Goal: Transaction & Acquisition: Purchase product/service

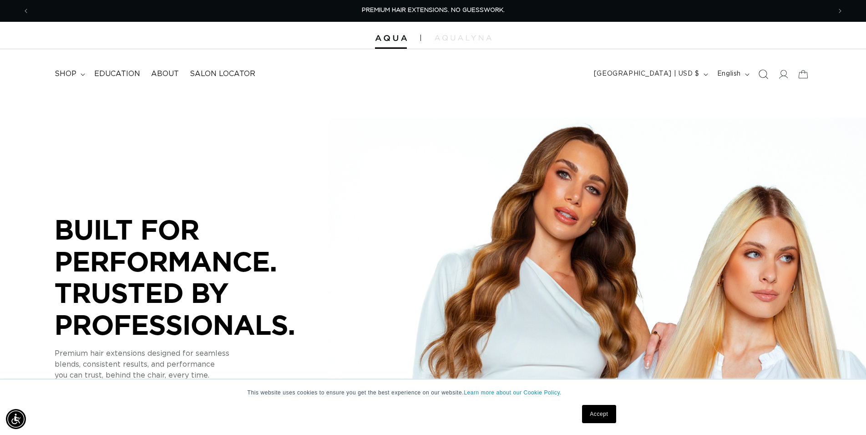
click at [766, 69] on span "Search" at bounding box center [763, 74] width 20 height 20
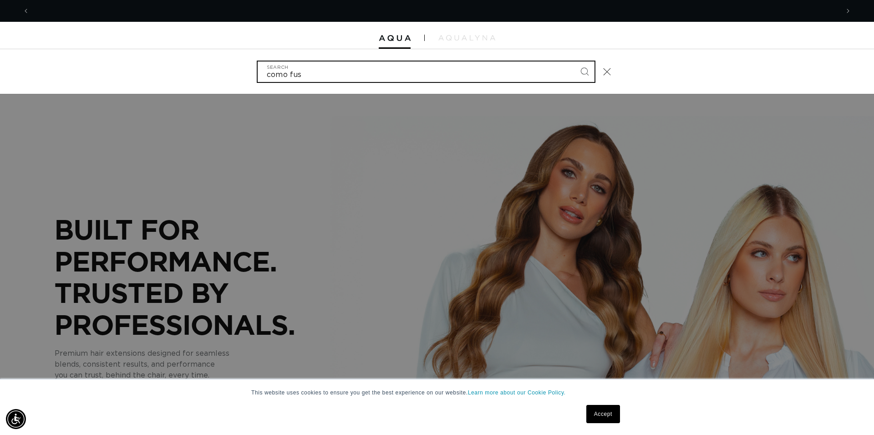
scroll to position [0, 809]
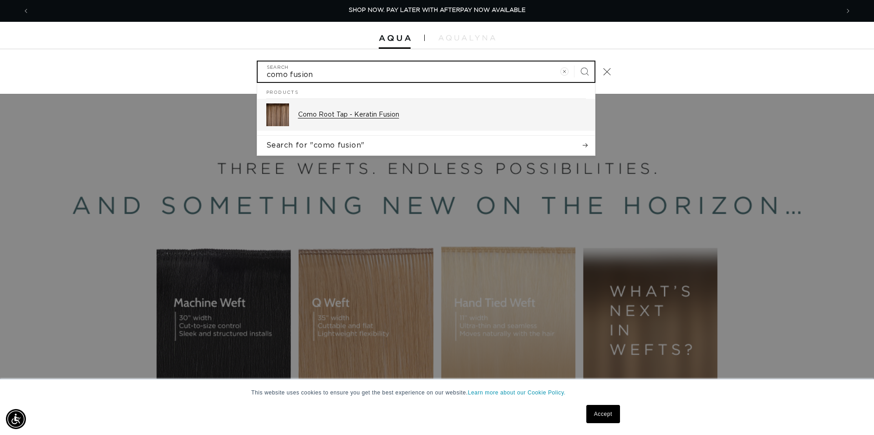
type input "como fusion"
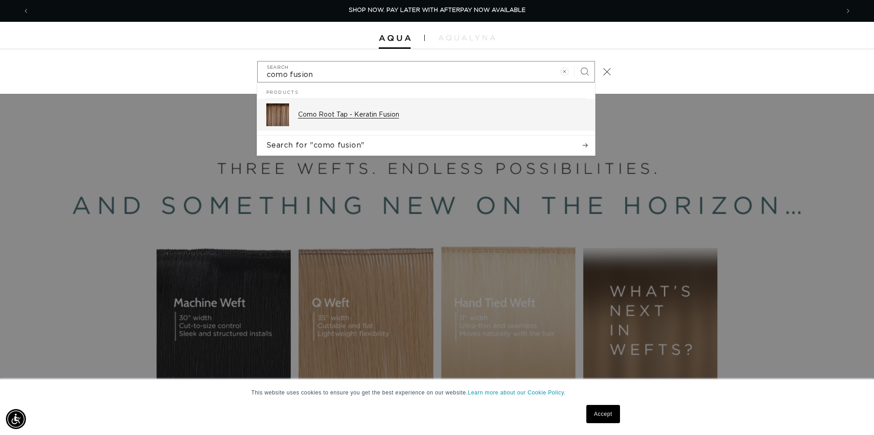
click at [402, 119] on div "Como Root Tap - Keratin Fusion" at bounding box center [442, 114] width 288 height 23
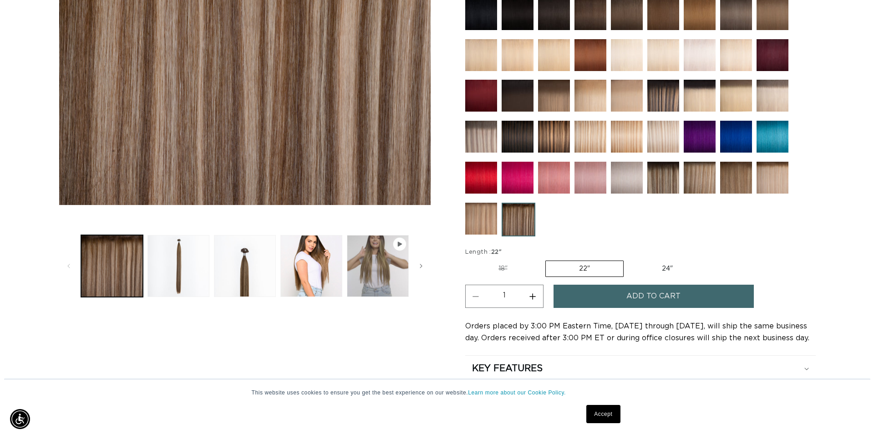
scroll to position [0, 802]
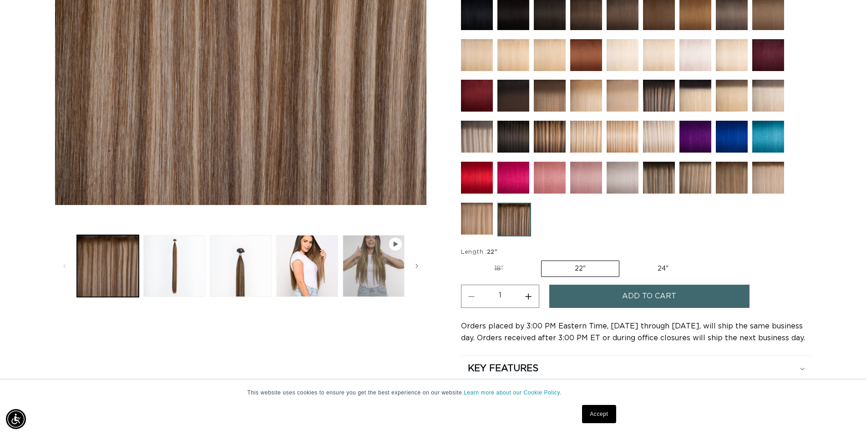
click at [527, 295] on button "Increase quantity for Como Root Tap - Keratin Fusion" at bounding box center [528, 295] width 20 height 23
type input "2"
click at [634, 293] on span "Add to cart" at bounding box center [649, 295] width 54 height 23
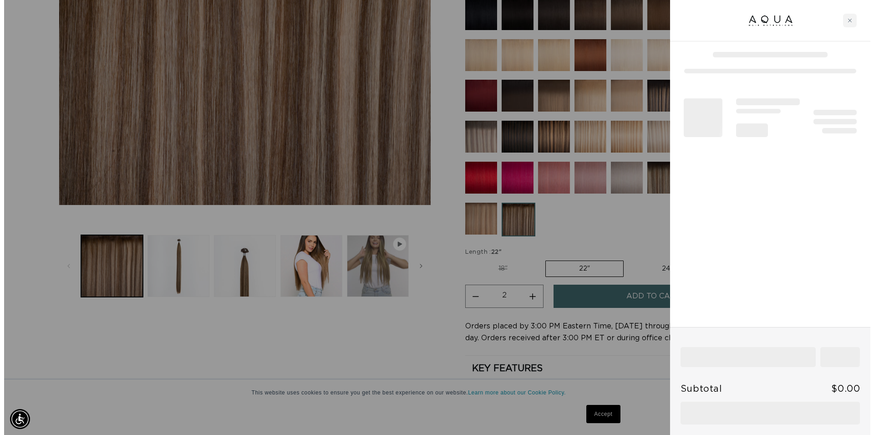
scroll to position [0, 809]
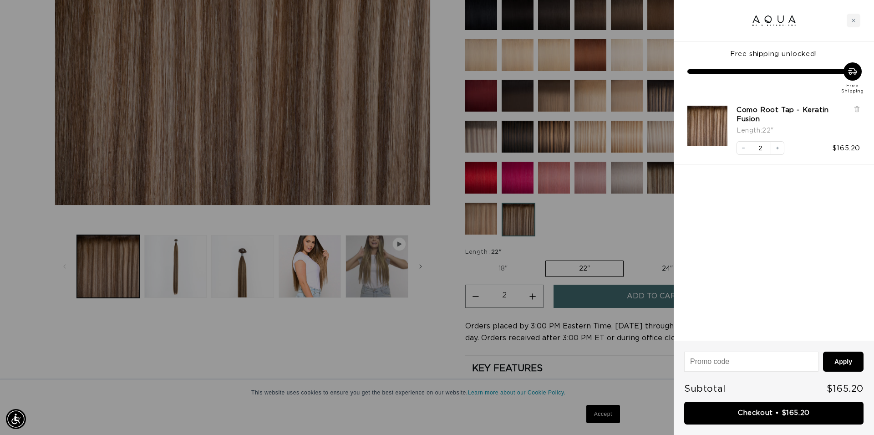
click at [771, 411] on link "Checkout • $165.20" at bounding box center [773, 412] width 179 height 23
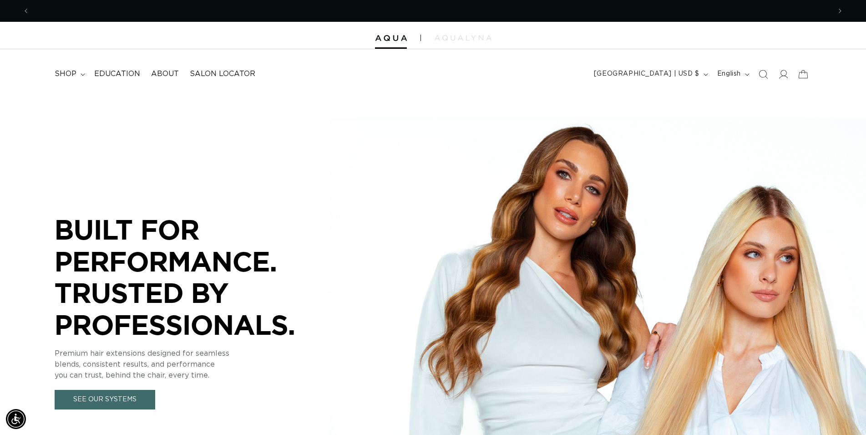
scroll to position [0, 802]
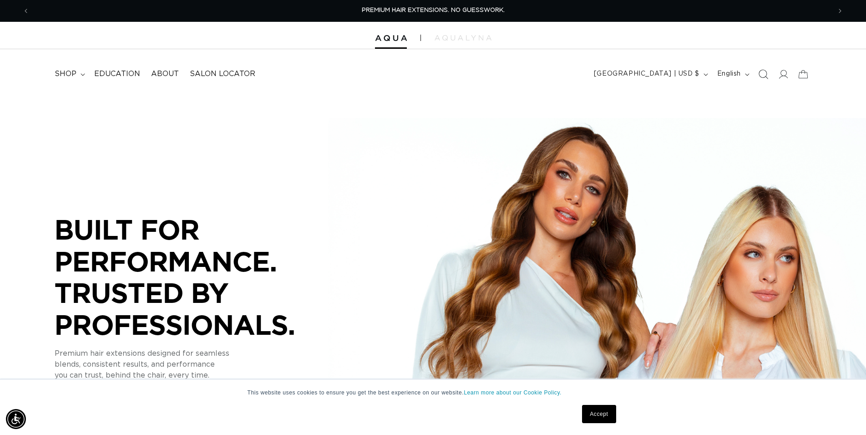
click at [762, 76] on icon "Search" at bounding box center [763, 74] width 10 height 10
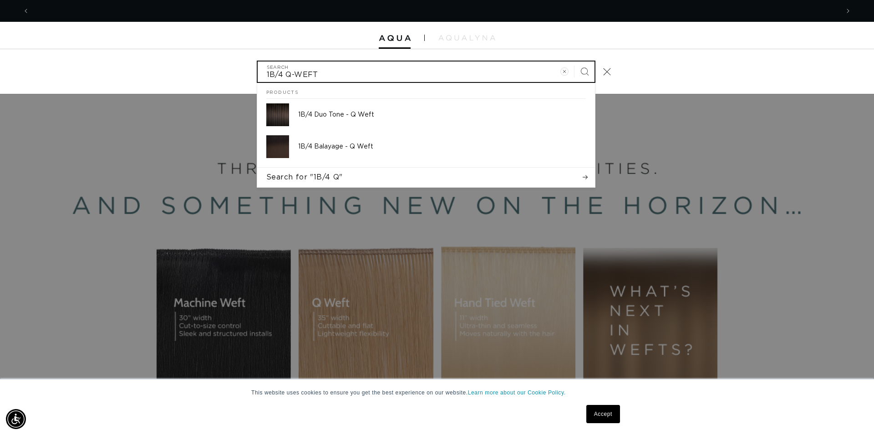
scroll to position [0, 1619]
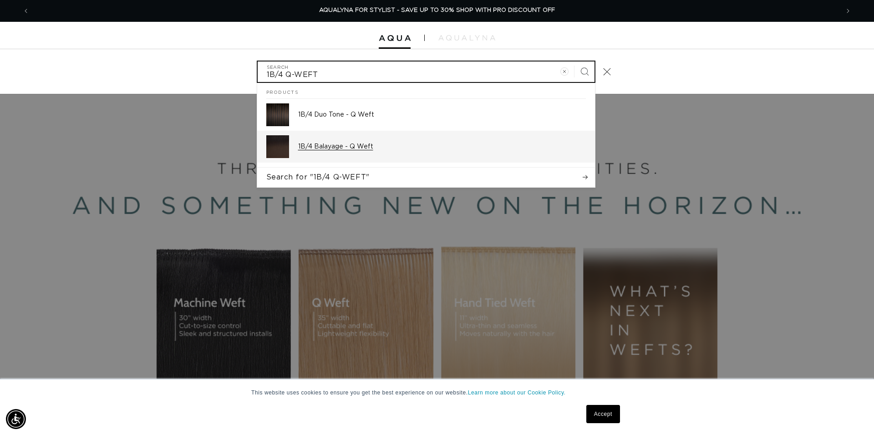
type input "1B/4 Q-WEFT"
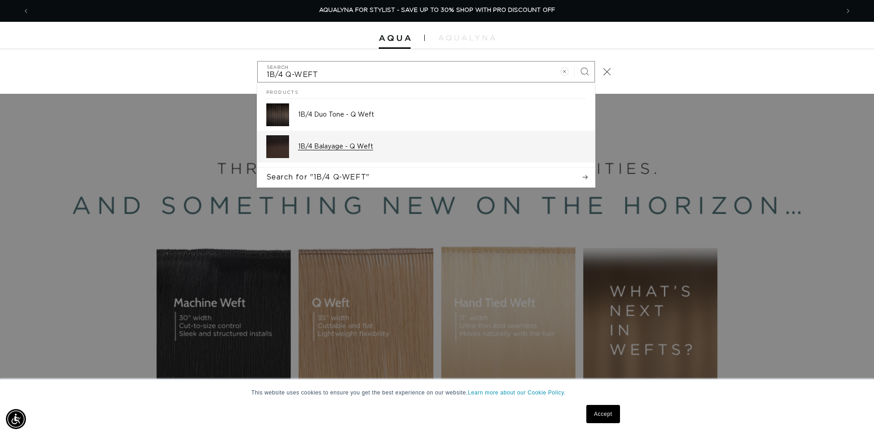
click at [351, 152] on div "1B/4 Balayage - Q Weft" at bounding box center [442, 146] width 288 height 23
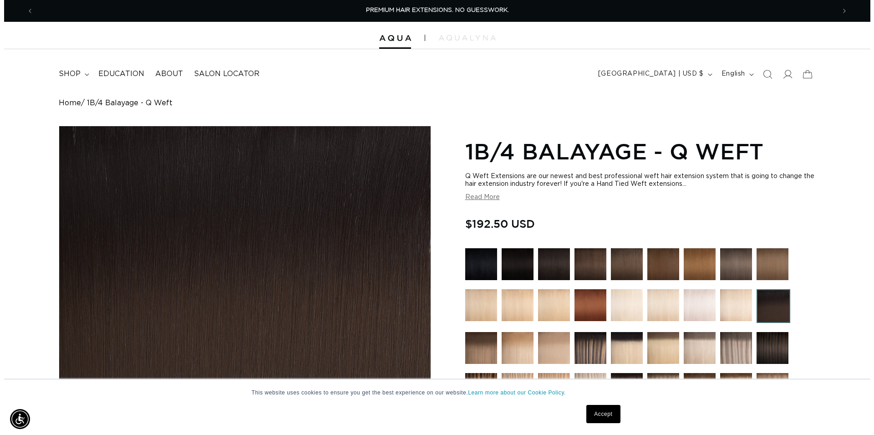
scroll to position [0, 1603]
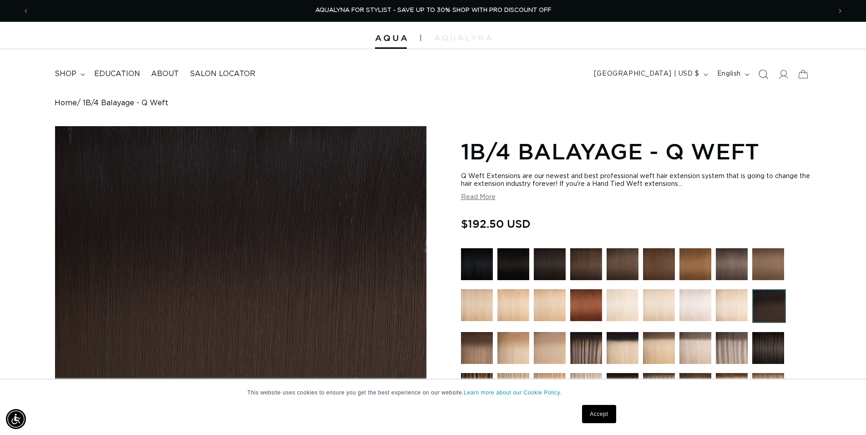
click at [763, 77] on icon "Search" at bounding box center [764, 75] width 10 height 10
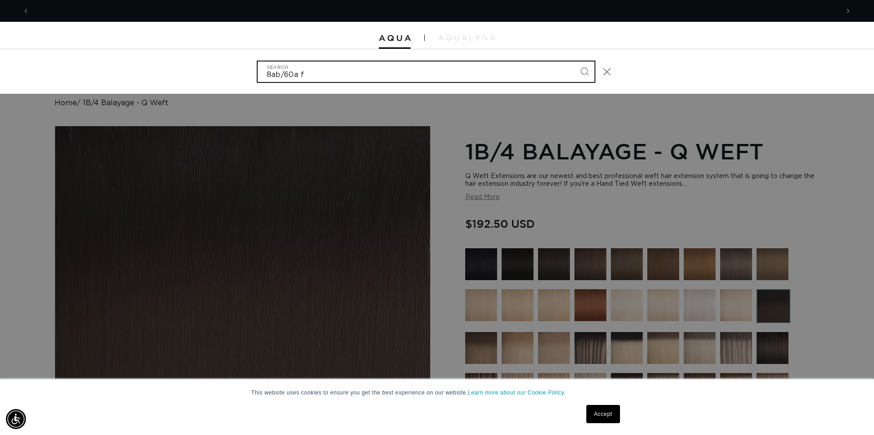
scroll to position [0, 0]
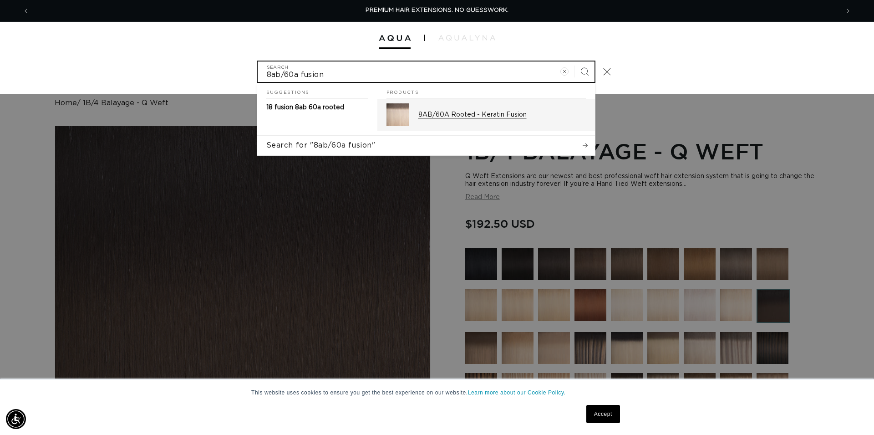
type input "8ab/60a fusion"
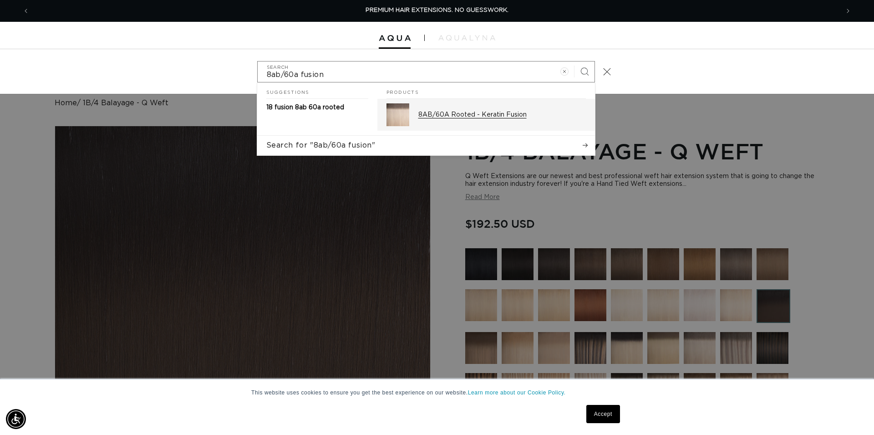
click at [442, 113] on p "8AB/60A Rooted - Keratin Fusion" at bounding box center [502, 115] width 168 height 8
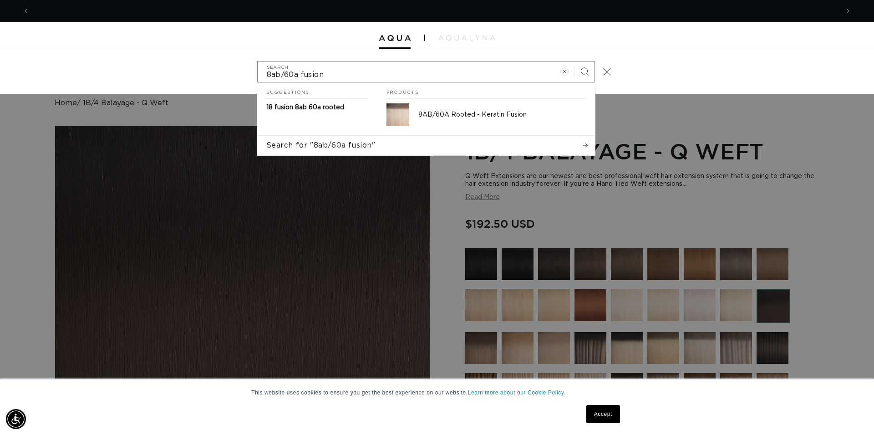
scroll to position [0, 809]
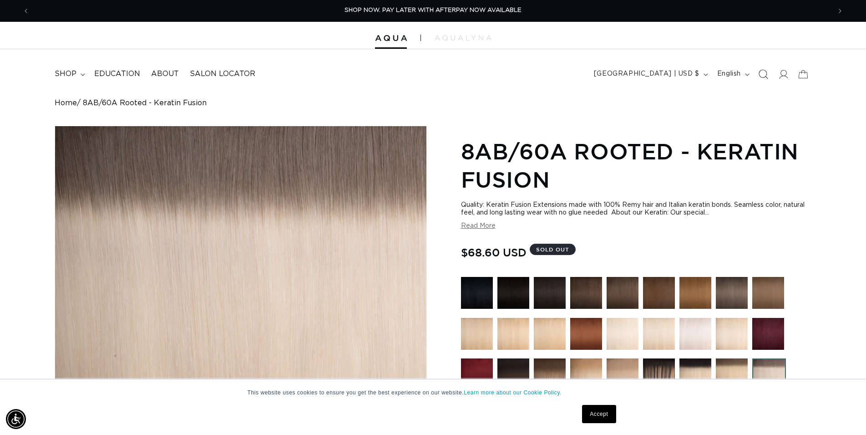
click at [762, 78] on icon "Search" at bounding box center [763, 74] width 10 height 10
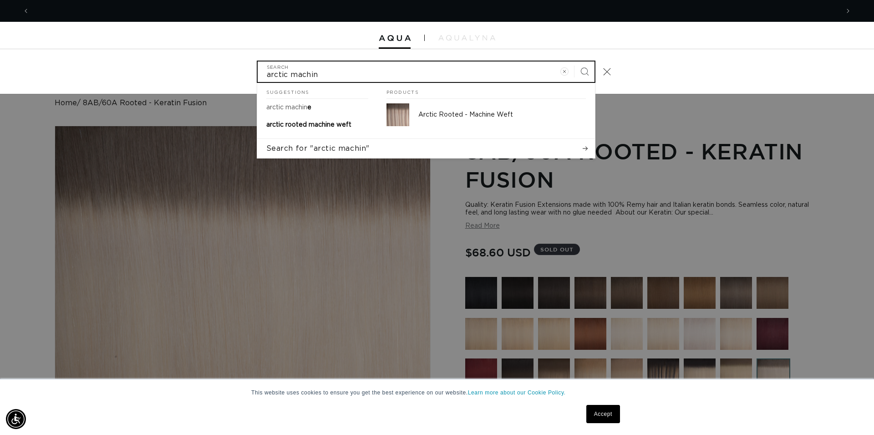
scroll to position [0, 809]
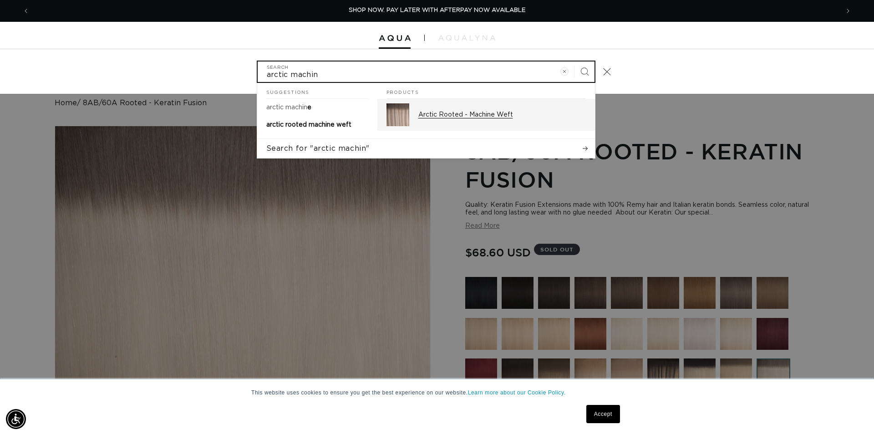
type input "arctic machin"
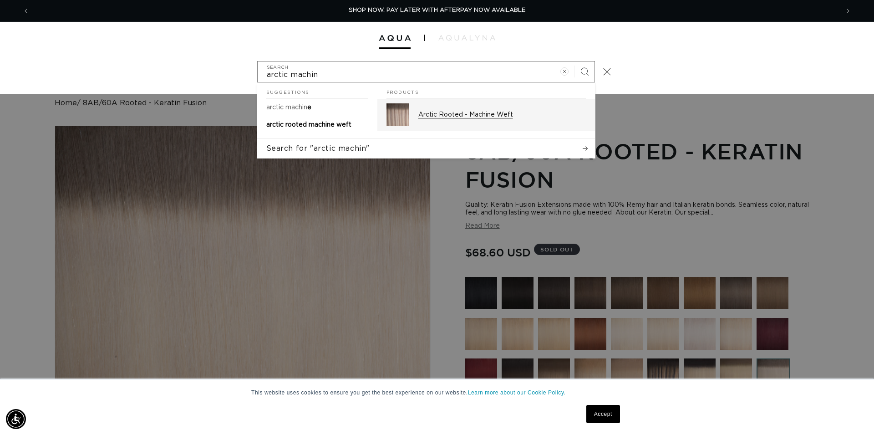
click at [473, 120] on div "Arctic Rooted - Machine Weft" at bounding box center [502, 114] width 168 height 23
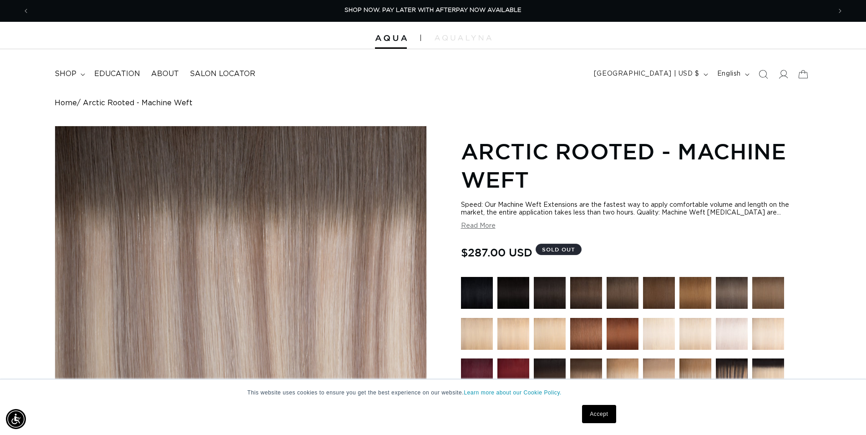
scroll to position [186, 0]
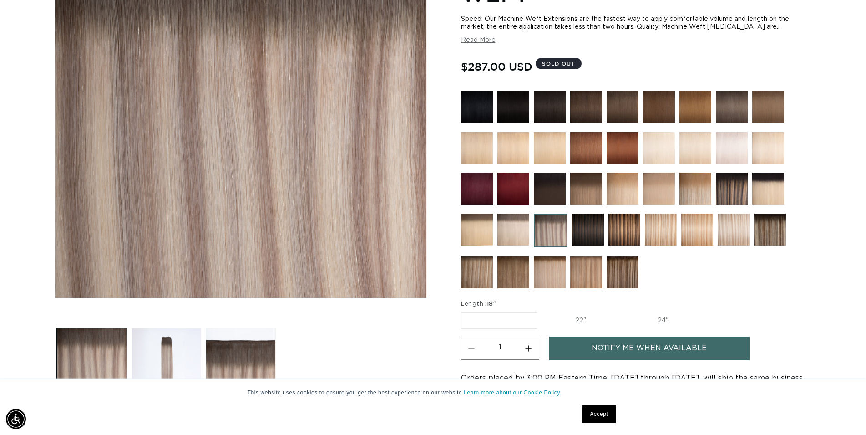
click at [590, 110] on img at bounding box center [586, 107] width 32 height 32
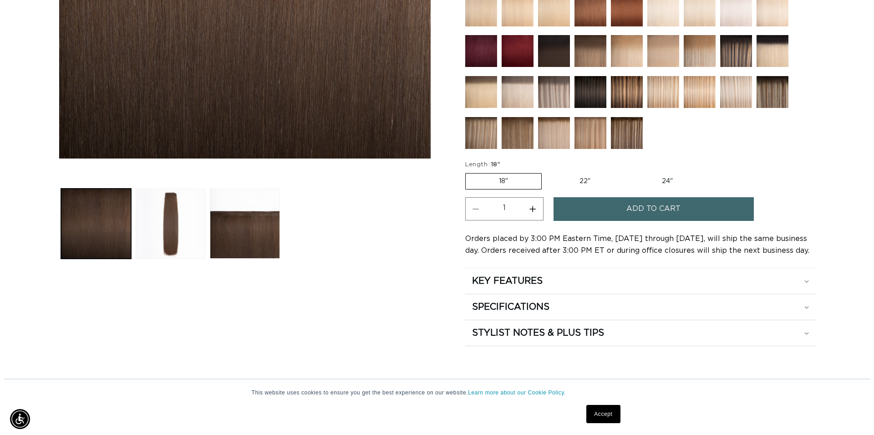
scroll to position [0, 802]
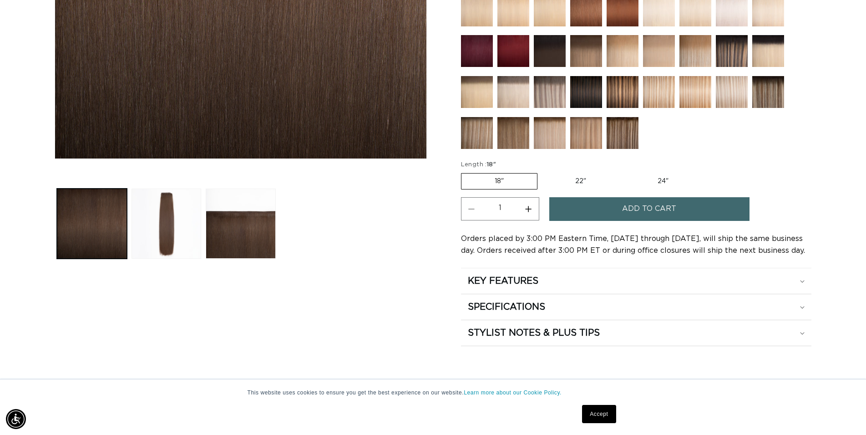
click at [572, 177] on label "22" Variant sold out or unavailable" at bounding box center [580, 180] width 77 height 15
click at [543, 172] on input "22" Variant sold out or unavailable" at bounding box center [542, 171] width 0 height 0
radio input "true"
click at [623, 211] on button "Add to cart" at bounding box center [649, 208] width 200 height 23
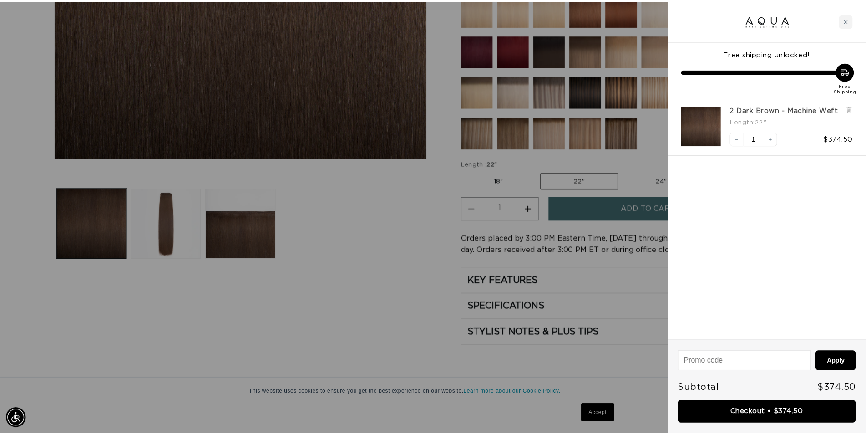
scroll to position [0, 1619]
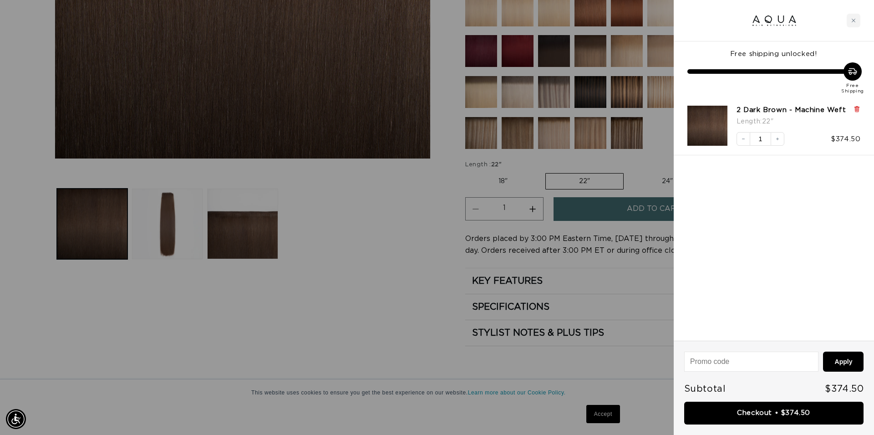
click at [855, 111] on icon at bounding box center [857, 109] width 4 height 5
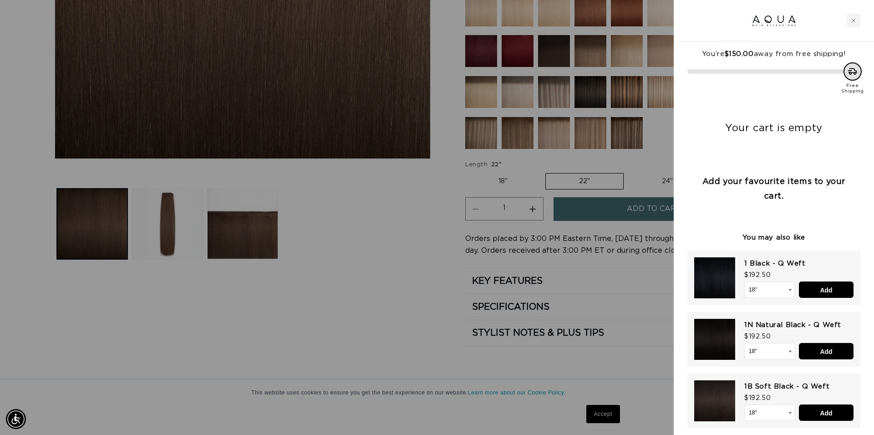
click at [392, 312] on div at bounding box center [437, 217] width 874 height 435
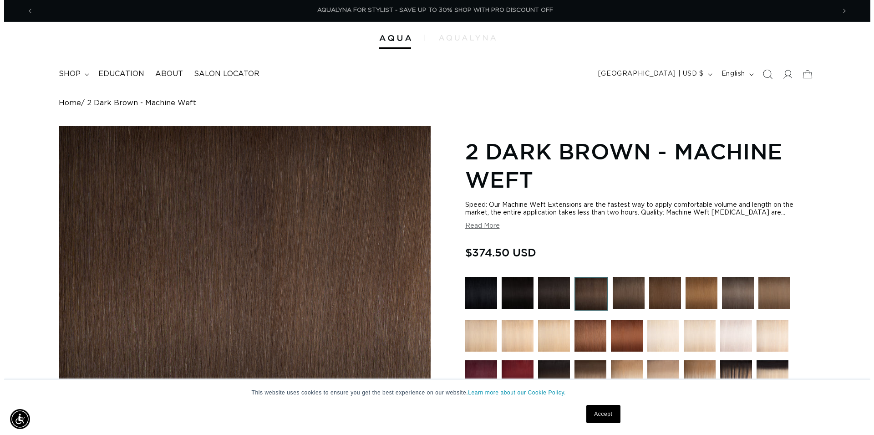
scroll to position [0, 0]
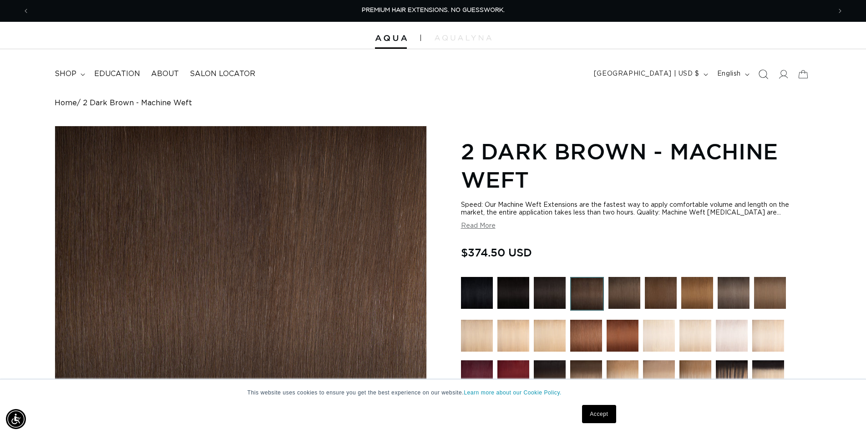
click at [768, 77] on icon "Search" at bounding box center [763, 74] width 10 height 10
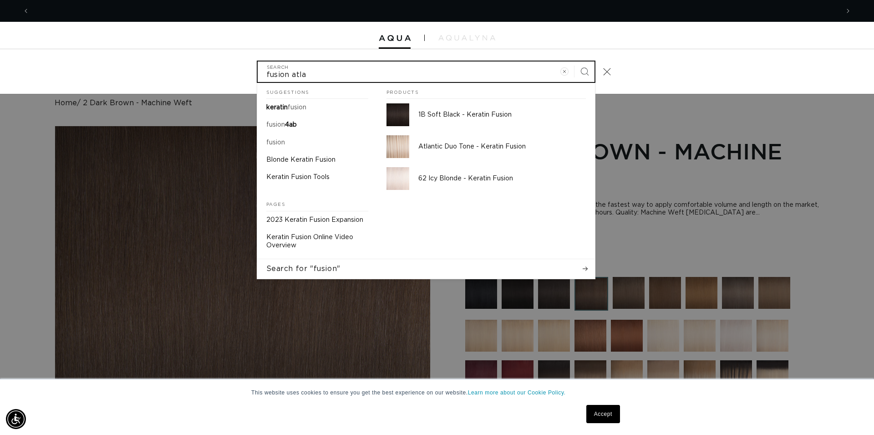
scroll to position [0, 809]
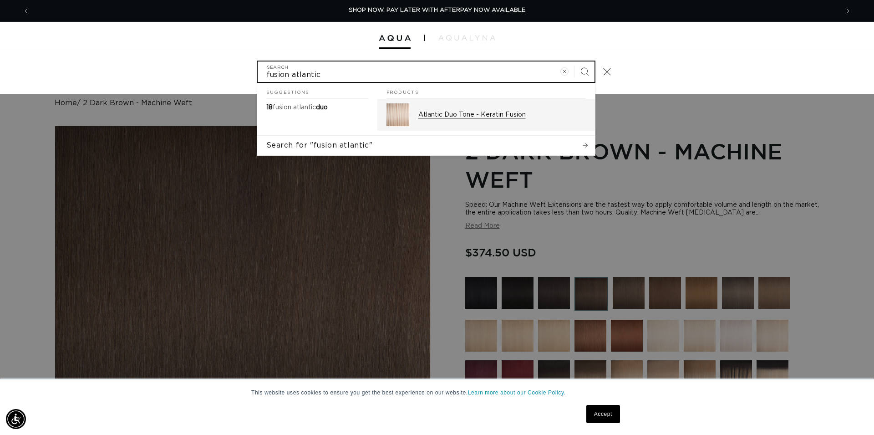
type input "fusion atlantic"
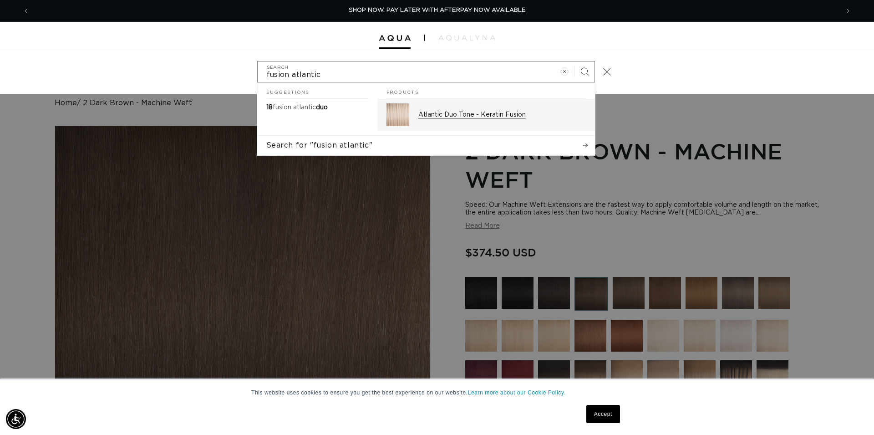
click at [520, 120] on div "Atlantic Duo Tone - Keratin Fusion" at bounding box center [502, 114] width 168 height 23
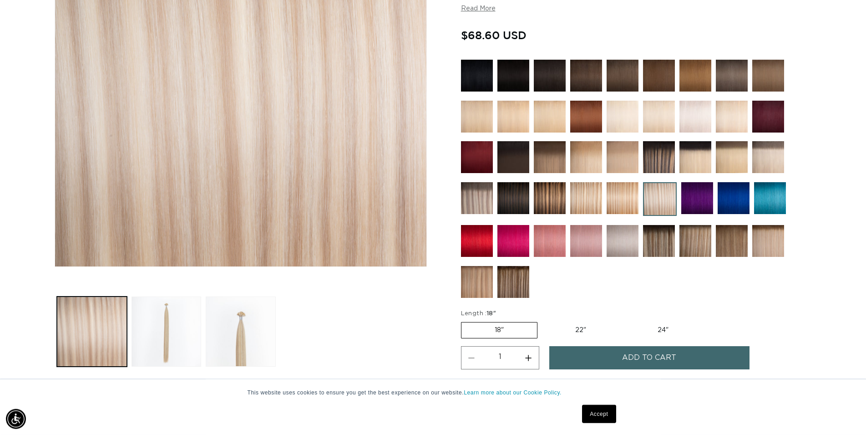
scroll to position [325, 0]
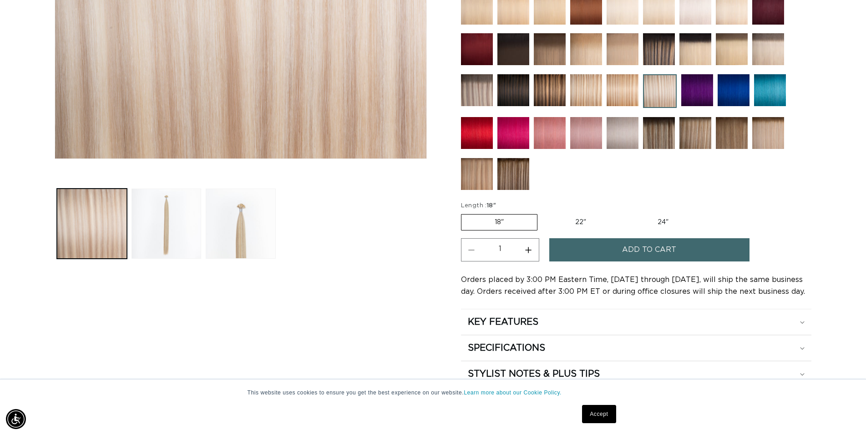
click at [522, 225] on label "18" Variant sold out or unavailable" at bounding box center [499, 222] width 76 height 16
click at [464, 213] on input "18" Variant sold out or unavailable" at bounding box center [463, 212] width 0 height 0
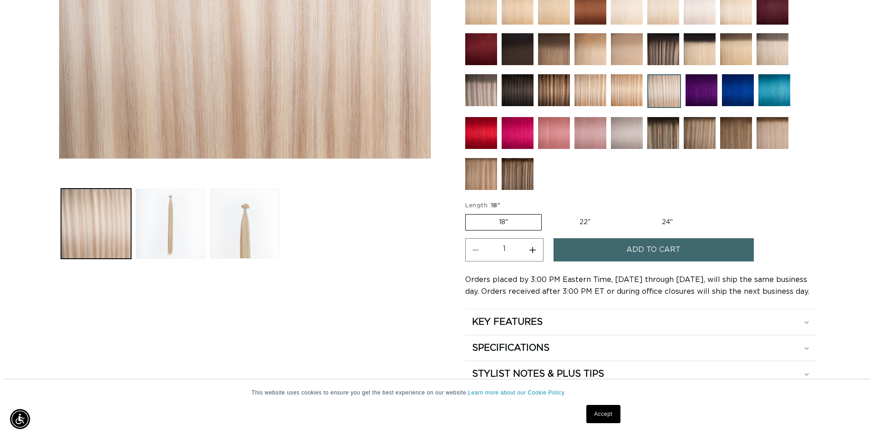
scroll to position [0, 0]
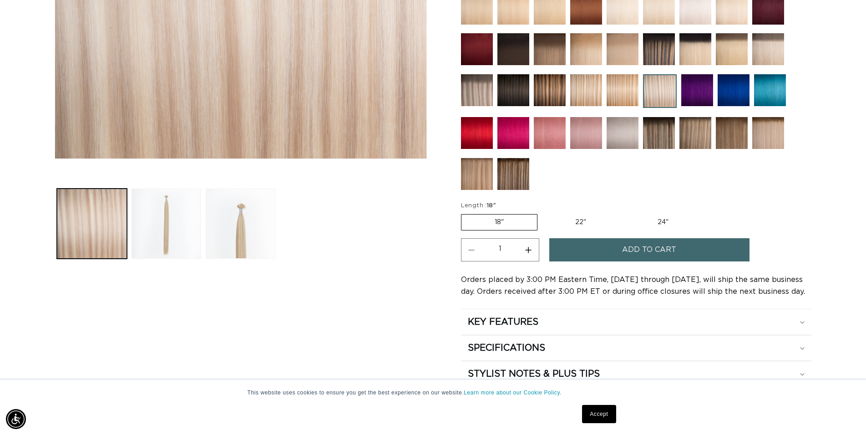
click at [631, 247] on span "Add to cart" at bounding box center [649, 249] width 54 height 23
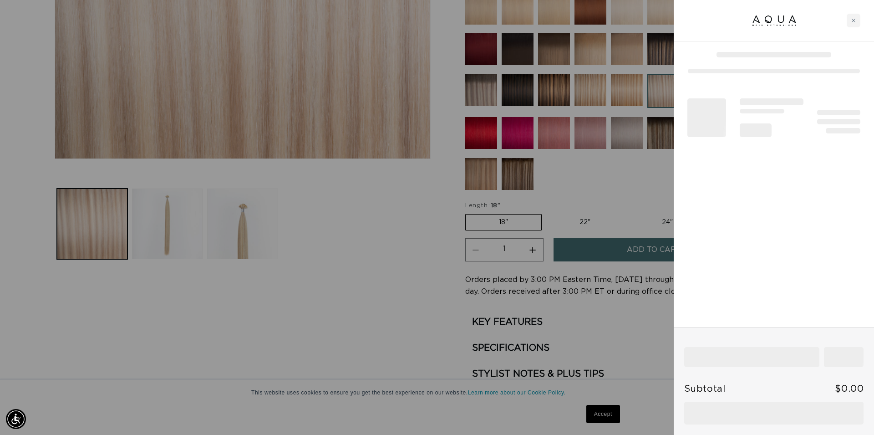
scroll to position [0, 809]
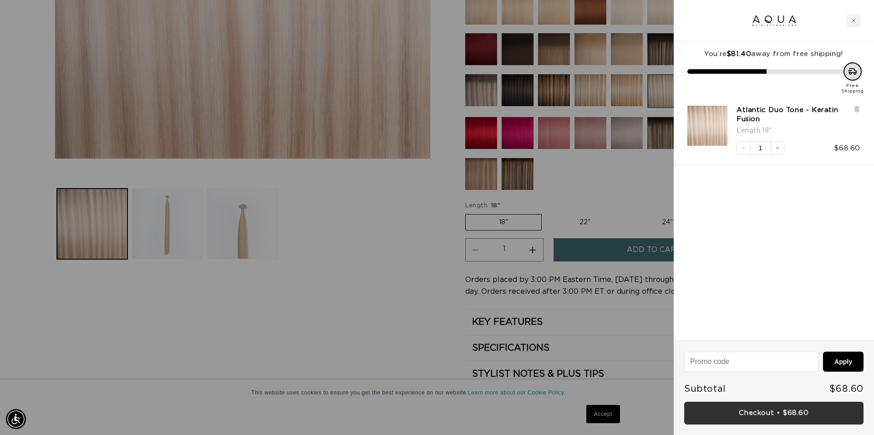
click at [755, 412] on link "Checkout • $68.60" at bounding box center [773, 412] width 179 height 23
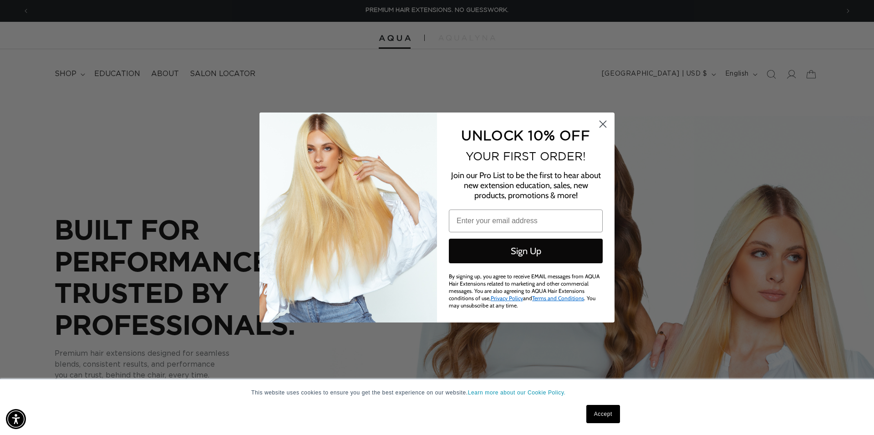
click at [602, 120] on circle "Close dialog" at bounding box center [602, 124] width 15 height 15
